Goal: Find specific page/section: Find specific page/section

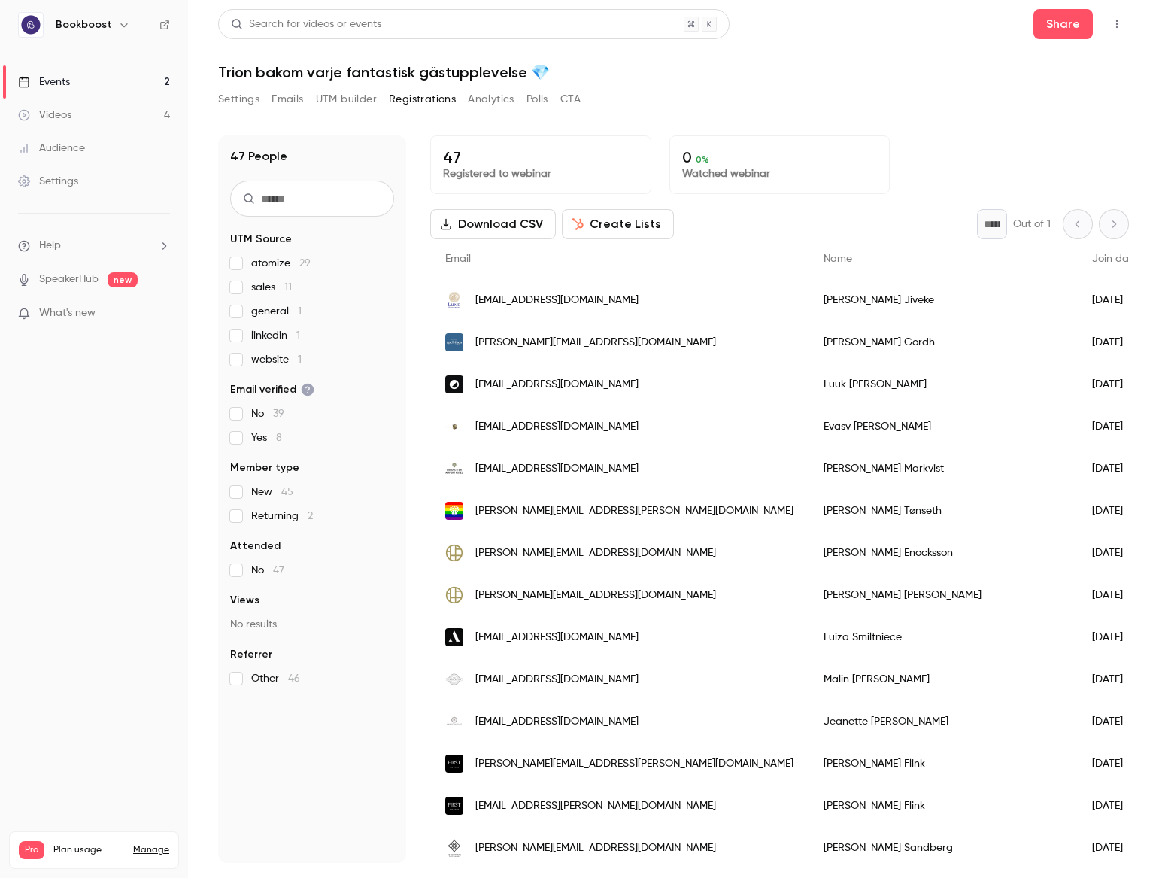
click at [95, 77] on link "Events 2" at bounding box center [94, 81] width 188 height 33
